Goal: Transaction & Acquisition: Book appointment/travel/reservation

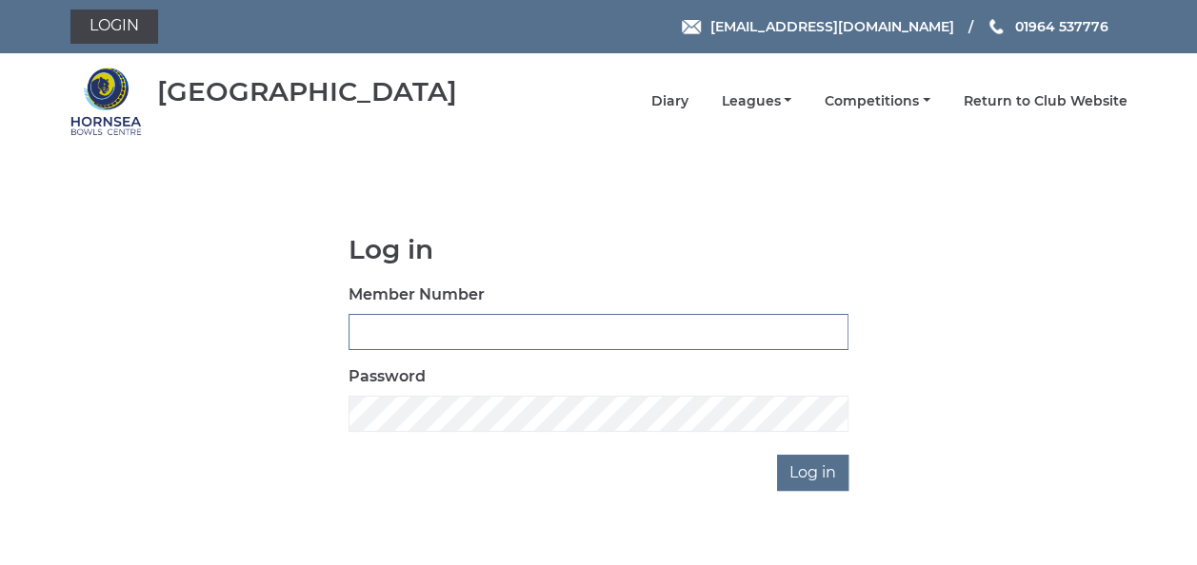
click at [379, 333] on input "Member Number" at bounding box center [598, 332] width 500 height 36
type input "1048"
click at [809, 474] on input "Log in" at bounding box center [812, 473] width 71 height 36
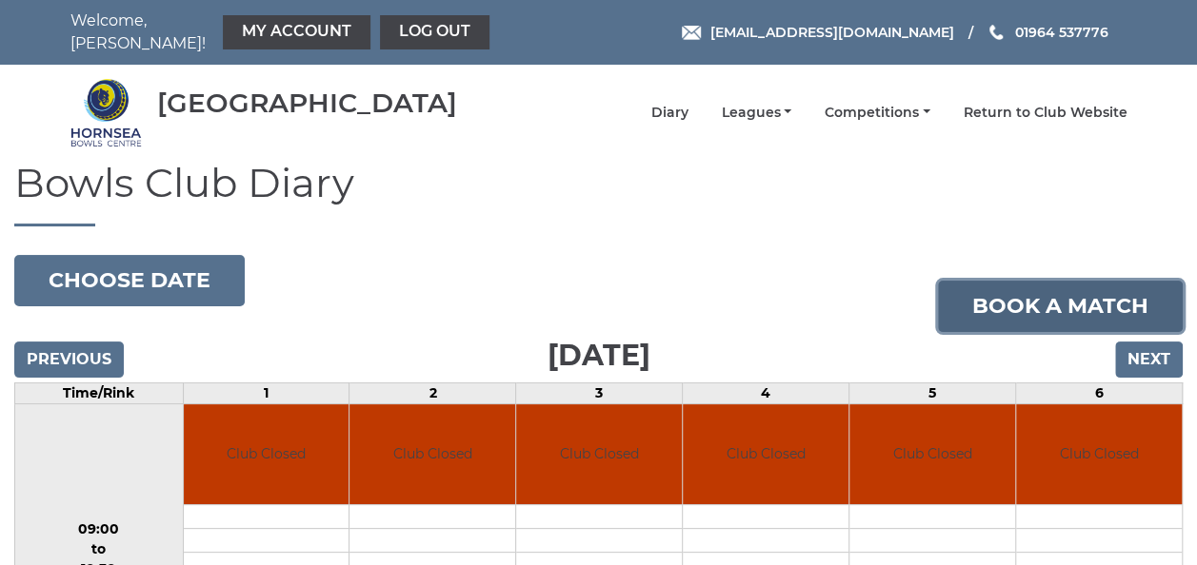
click at [1062, 299] on link "Book a match" at bounding box center [1060, 306] width 245 height 51
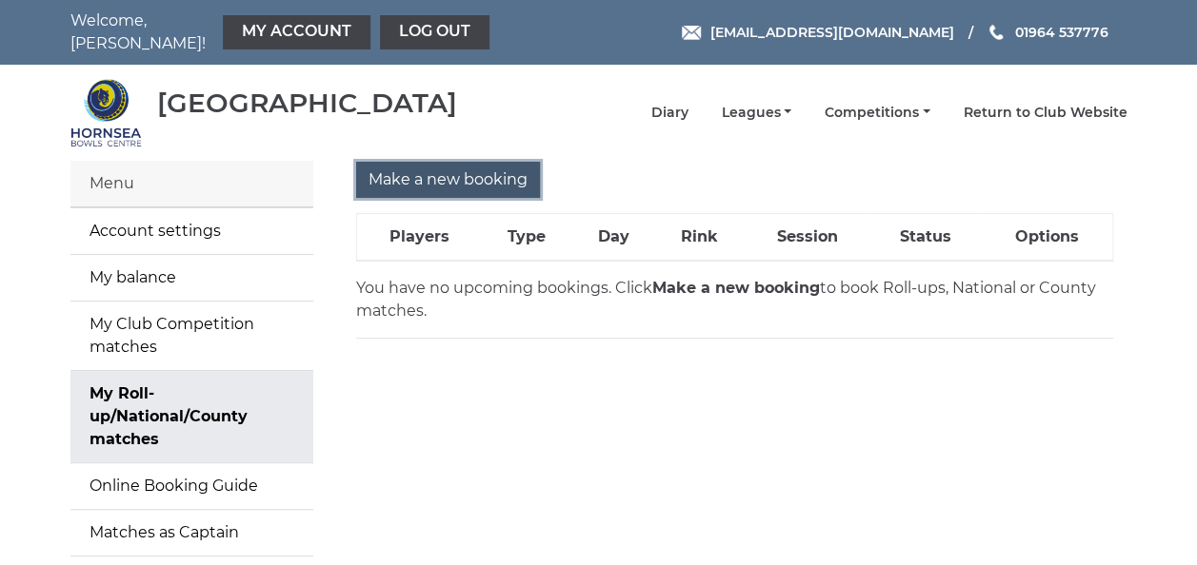
click at [451, 165] on input "Make a new booking" at bounding box center [448, 180] width 184 height 36
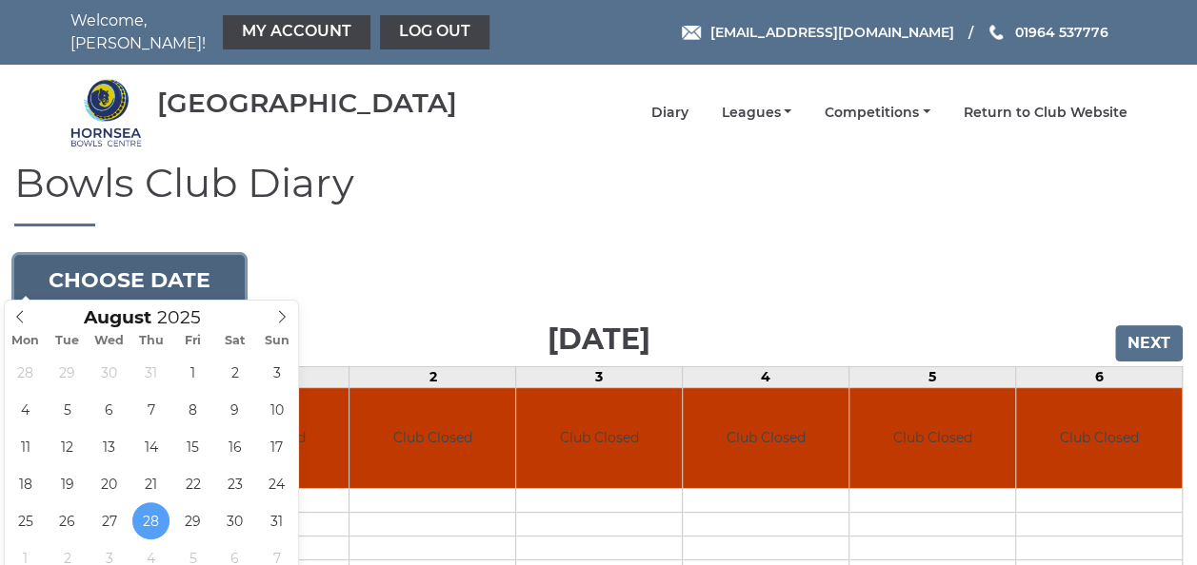
click at [137, 268] on button "Choose date" at bounding box center [129, 280] width 230 height 51
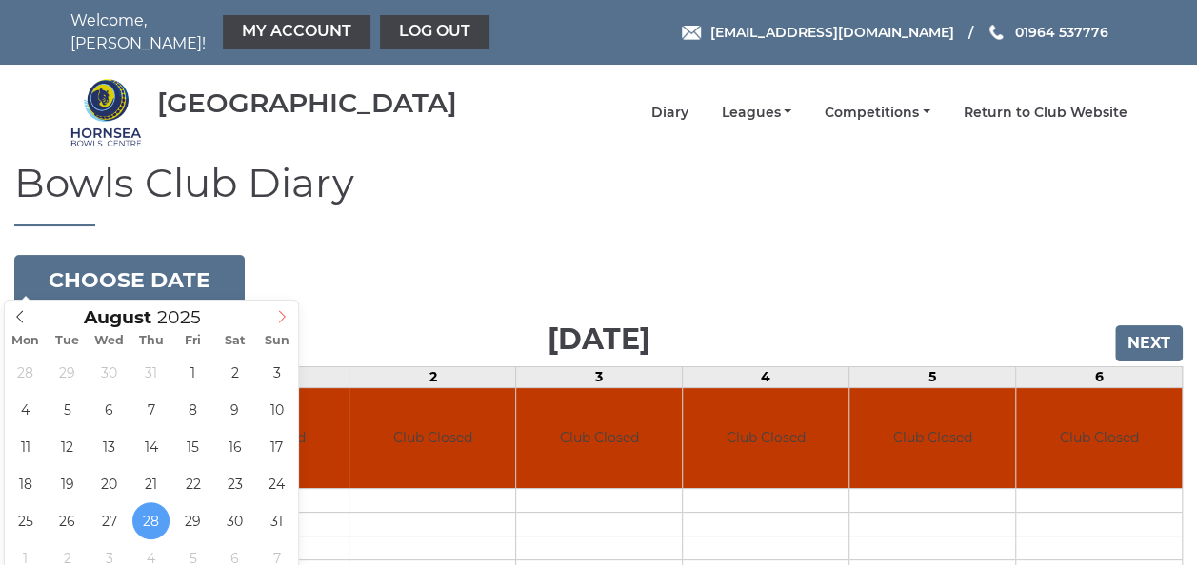
click at [278, 310] on icon at bounding box center [281, 316] width 13 height 13
type input "2025-09-10"
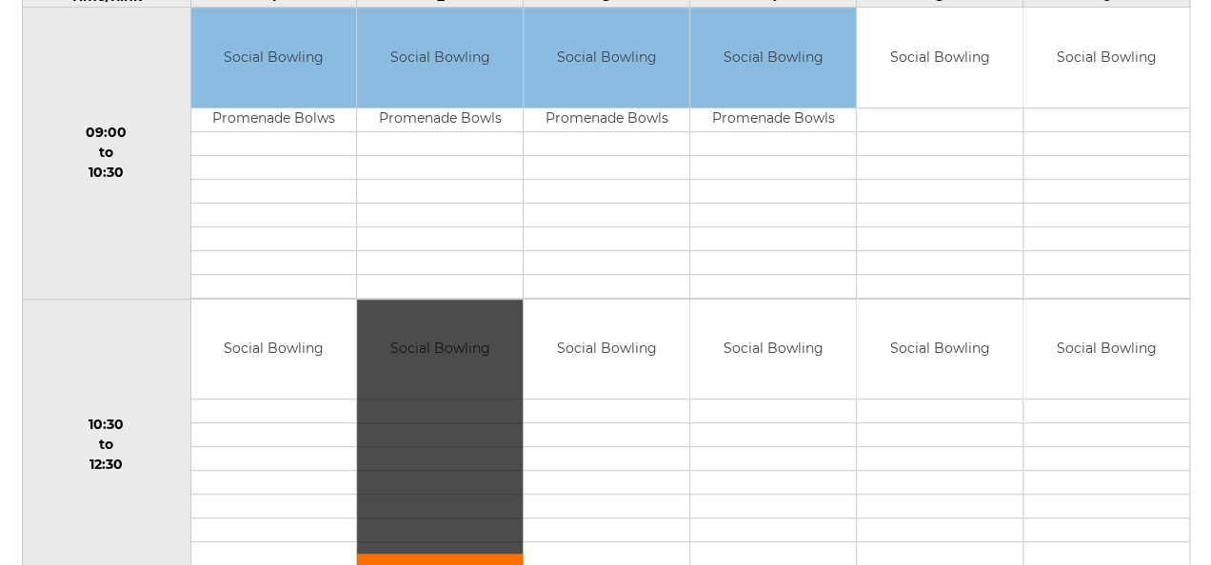
scroll to position [476, 0]
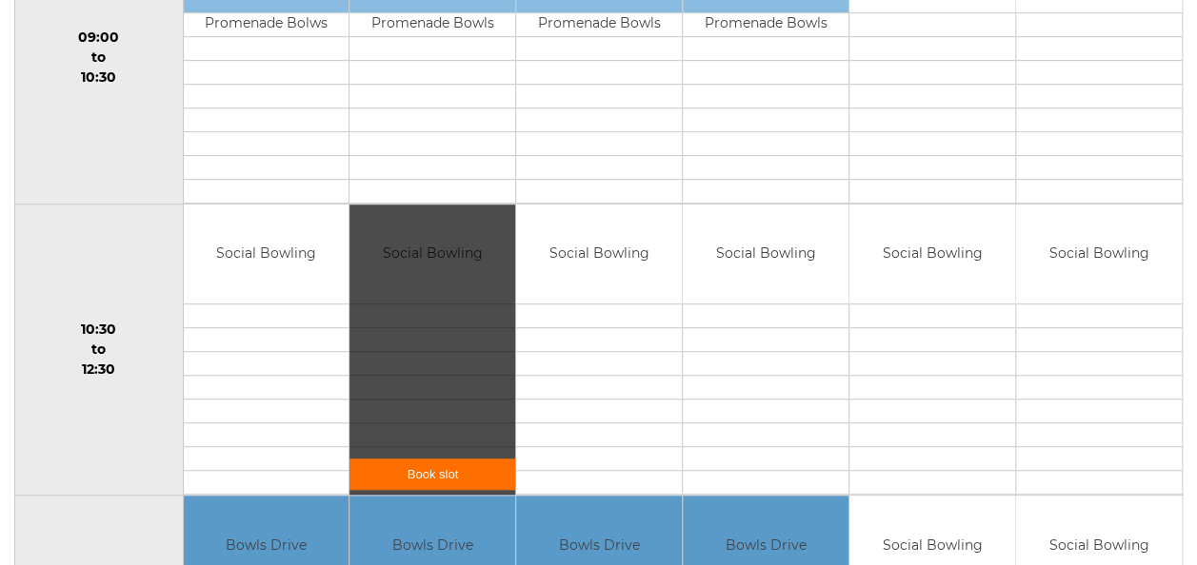
click at [463, 422] on div "Book slot" at bounding box center [432, 350] width 166 height 291
click at [447, 459] on link "Book slot" at bounding box center [432, 474] width 166 height 31
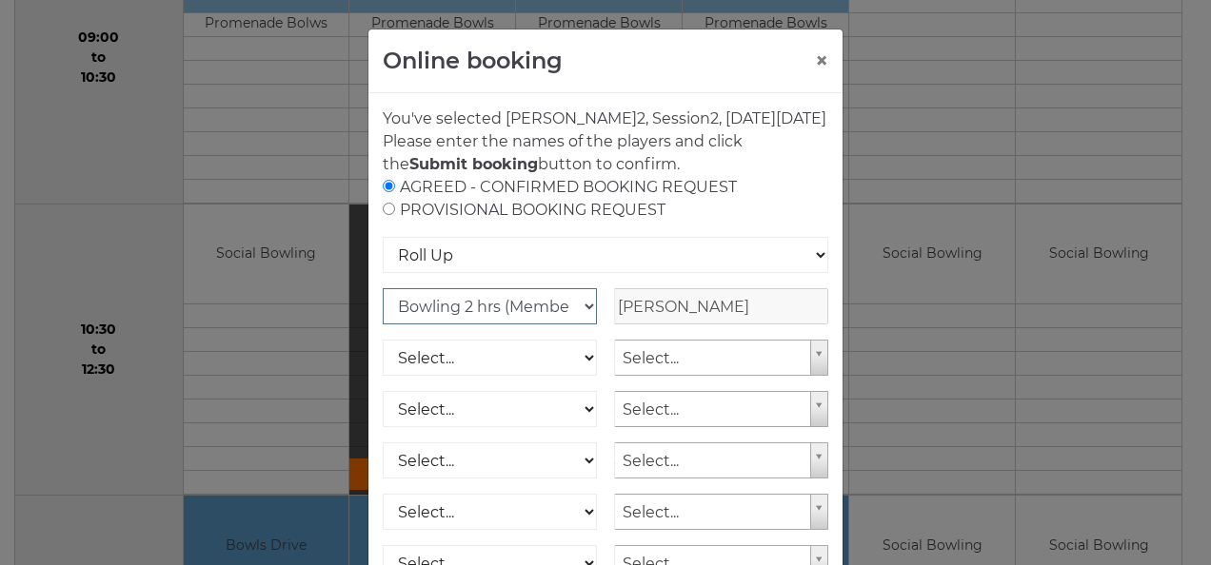
click at [575, 325] on select "Club Competition (Member) National (Member) Bowling 1.5 hrs (Member) Junior (Up…" at bounding box center [490, 306] width 214 height 36
select select "1_48"
click at [383, 310] on select "Club Competition (Member) National (Member) Bowling 1.5 hrs (Member) Junior (Up…" at bounding box center [490, 306] width 214 height 36
click at [579, 376] on select "Select... Club Competition (Member) Club Competition (Visitor) National (Member…" at bounding box center [490, 358] width 214 height 36
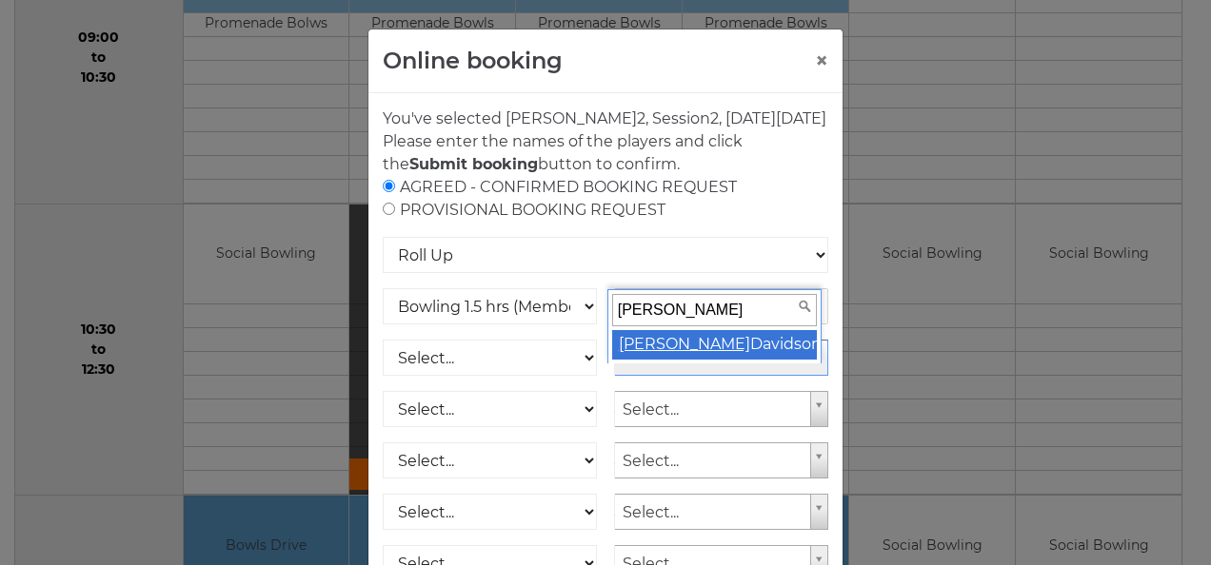
type input "Joe"
select select "942"
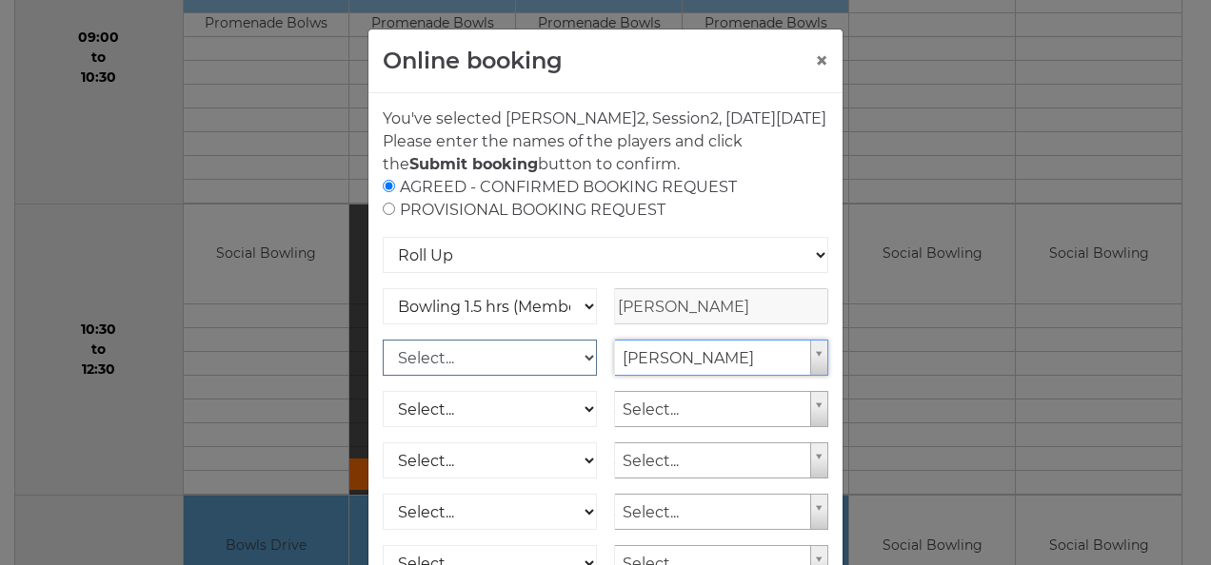
click at [574, 376] on select "Select... Club Competition (Member) Club Competition (Visitor) National (Member…" at bounding box center [490, 358] width 214 height 36
select select "0_48"
click at [383, 362] on select "Select... Club Competition (Member) Club Competition (Visitor) National (Member…" at bounding box center [490, 358] width 214 height 36
type input "I"
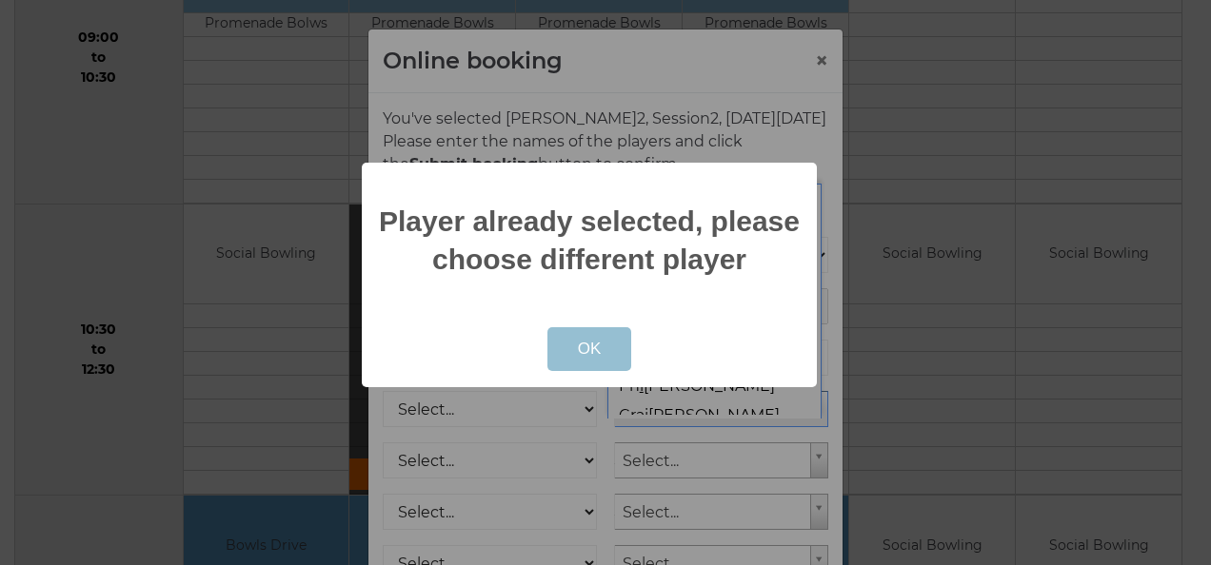
click at [569, 345] on button "OK" at bounding box center [589, 349] width 85 height 44
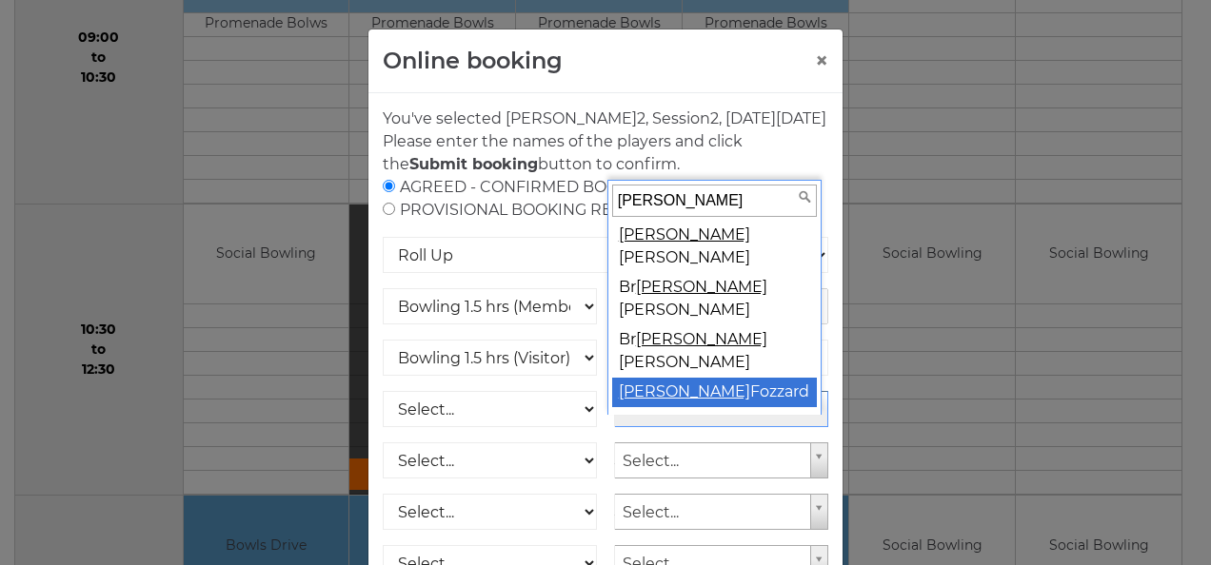
type input "Ian"
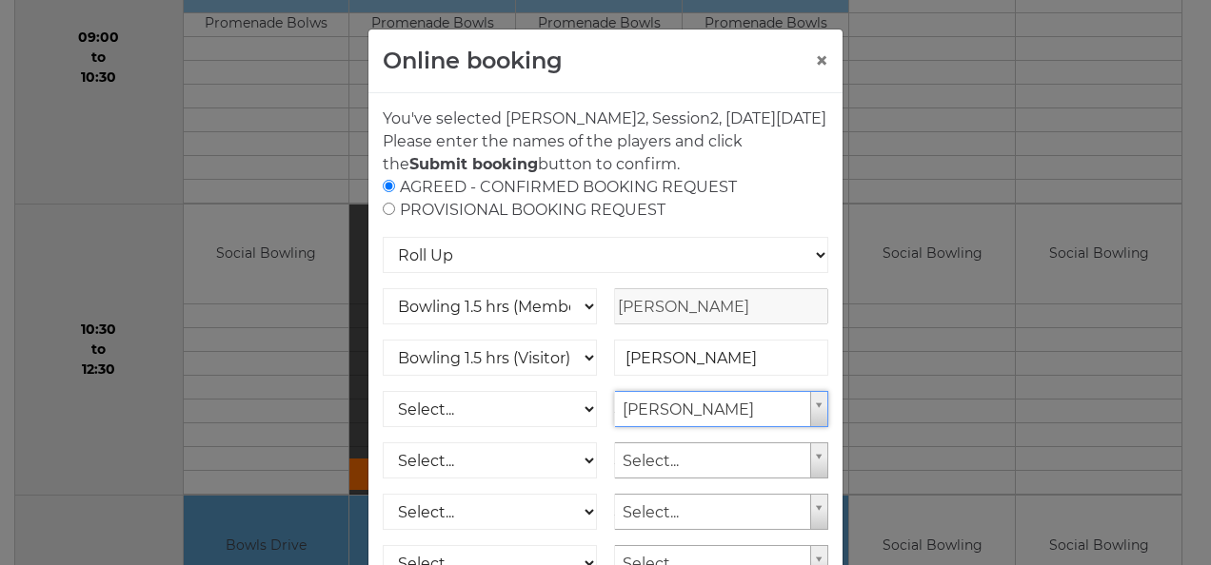
select select "926"
click at [575, 427] on select "Select... Club Competition (Member) Club Competition (Visitor) National (Member…" at bounding box center [490, 409] width 214 height 36
select select "1_48"
click at [383, 413] on select "Select... Club Competition (Member) Club Competition (Visitor) National (Member…" at bounding box center [490, 409] width 214 height 36
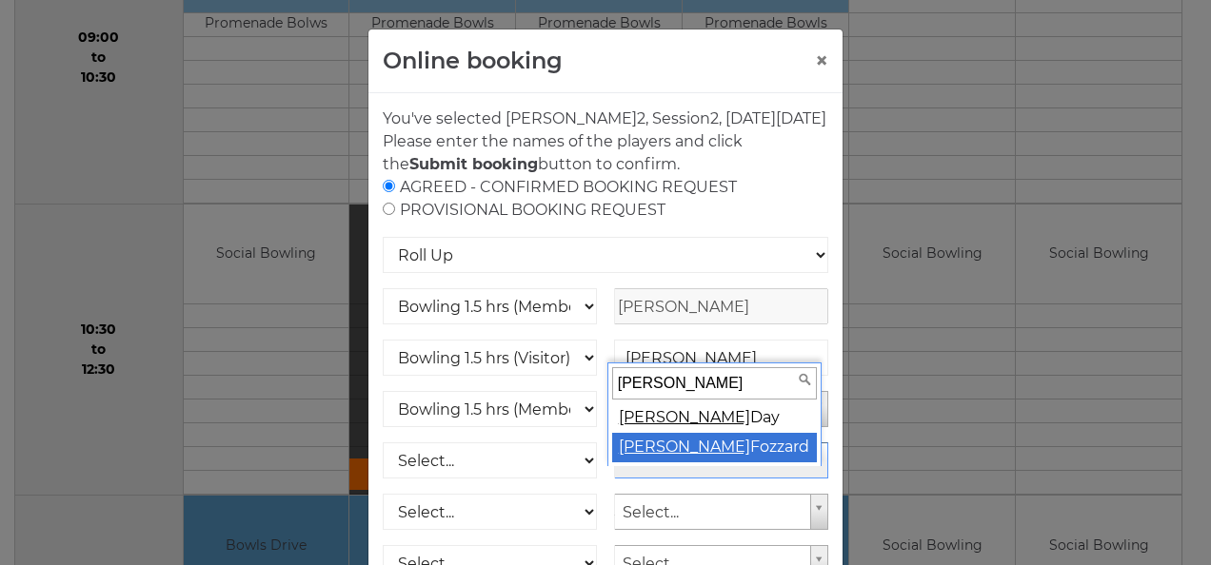
type input "Susan"
select select "927"
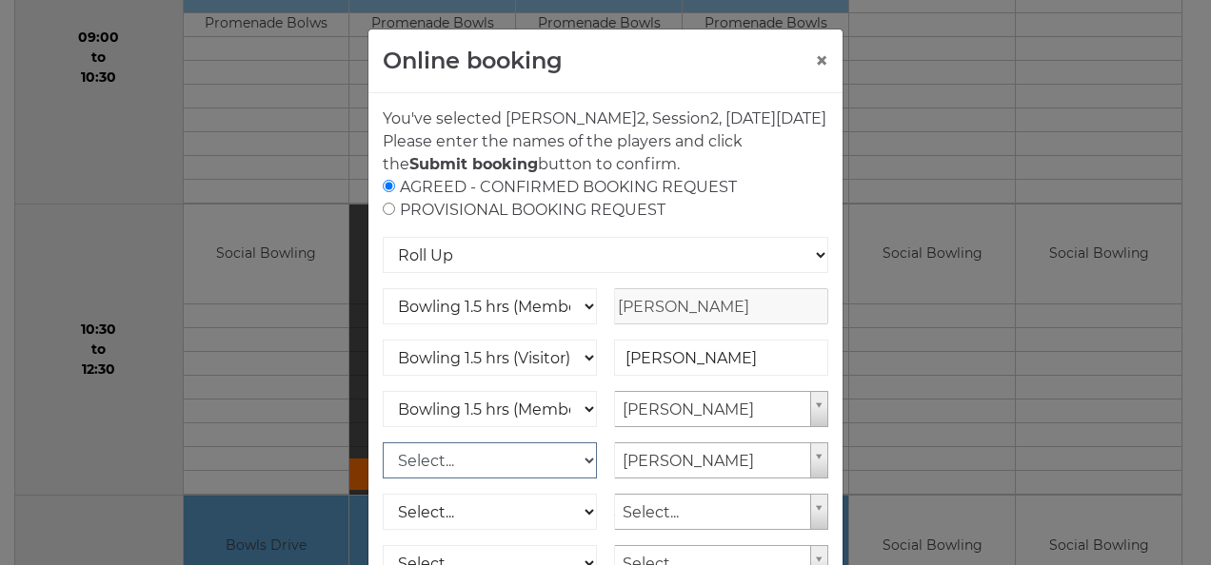
click at [572, 479] on select "Select... Club Competition (Member) Club Competition (Visitor) National (Member…" at bounding box center [490, 461] width 214 height 36
select select "1_48"
click at [383, 465] on select "Select... Club Competition (Member) Club Competition (Visitor) National (Member…" at bounding box center [490, 461] width 214 height 36
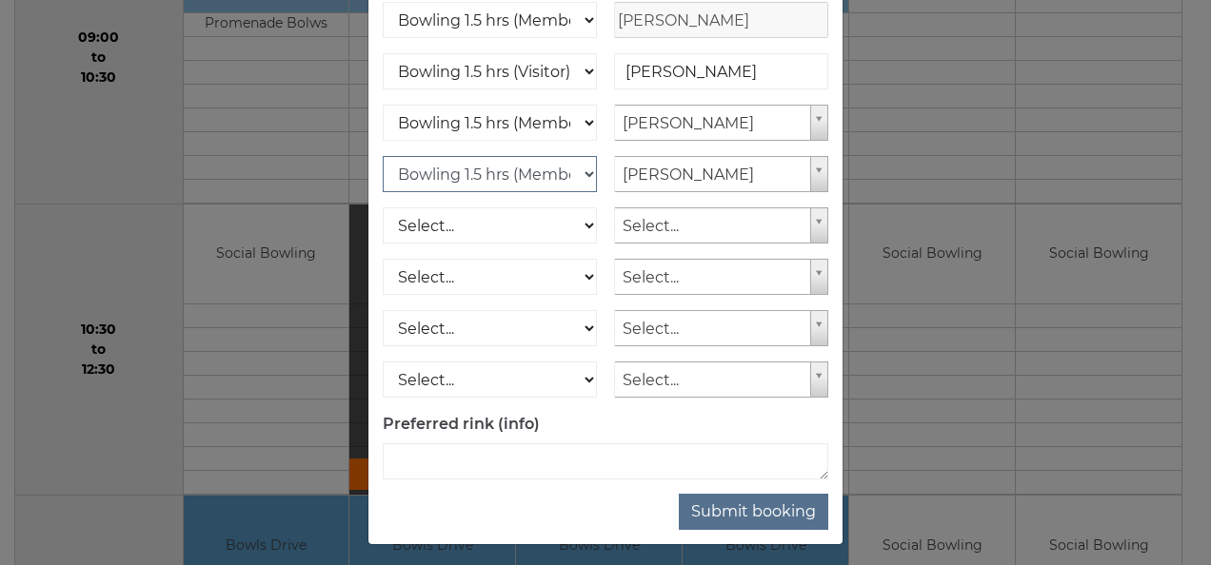
scroll to position [316, 0]
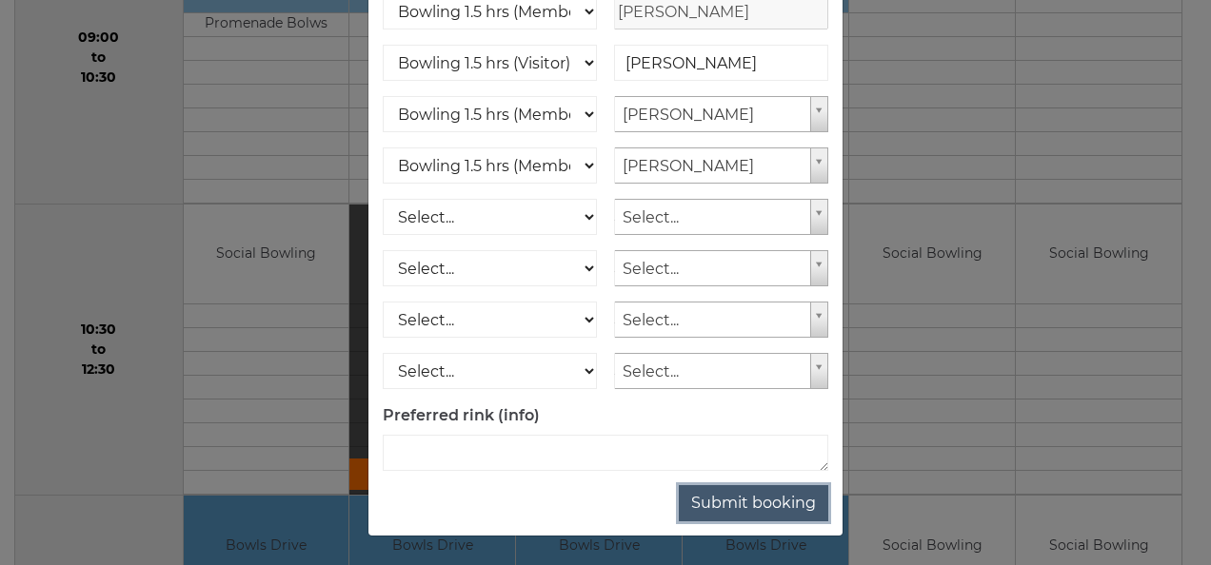
click at [763, 502] on button "Submit booking" at bounding box center [753, 504] width 149 height 36
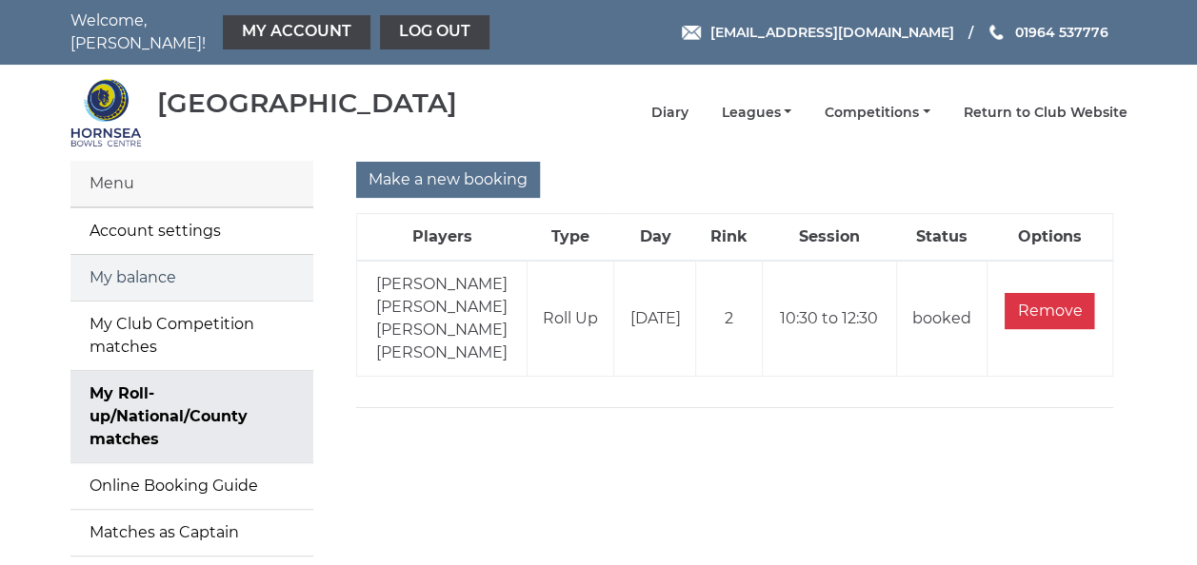
click at [180, 260] on link "My balance" at bounding box center [191, 278] width 243 height 46
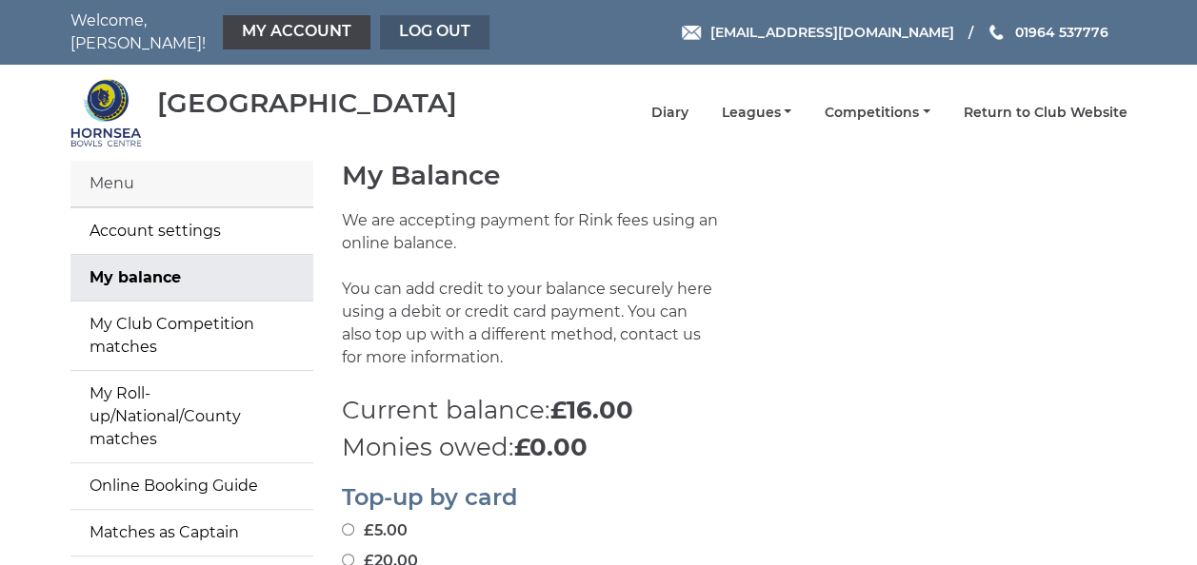
click at [426, 25] on link "Log out" at bounding box center [434, 32] width 109 height 34
